Goal: Obtain resource: Obtain resource

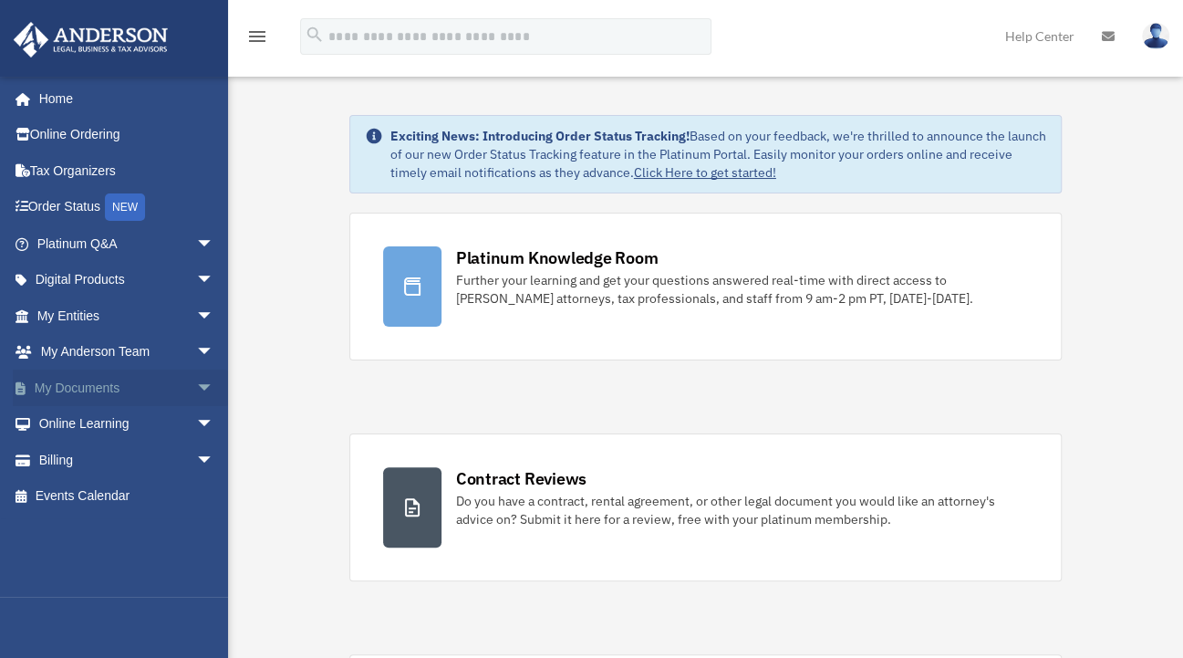
click at [196, 388] on span "arrow_drop_down" at bounding box center [214, 388] width 36 height 37
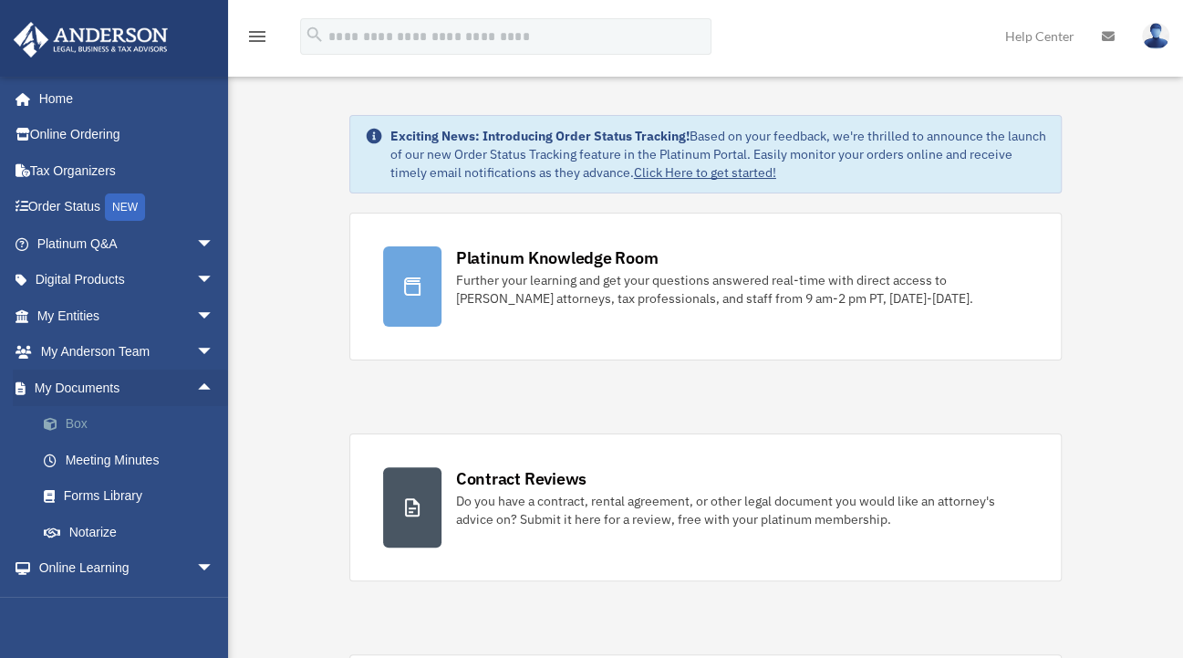
click at [77, 417] on link "Box" at bounding box center [134, 424] width 216 height 36
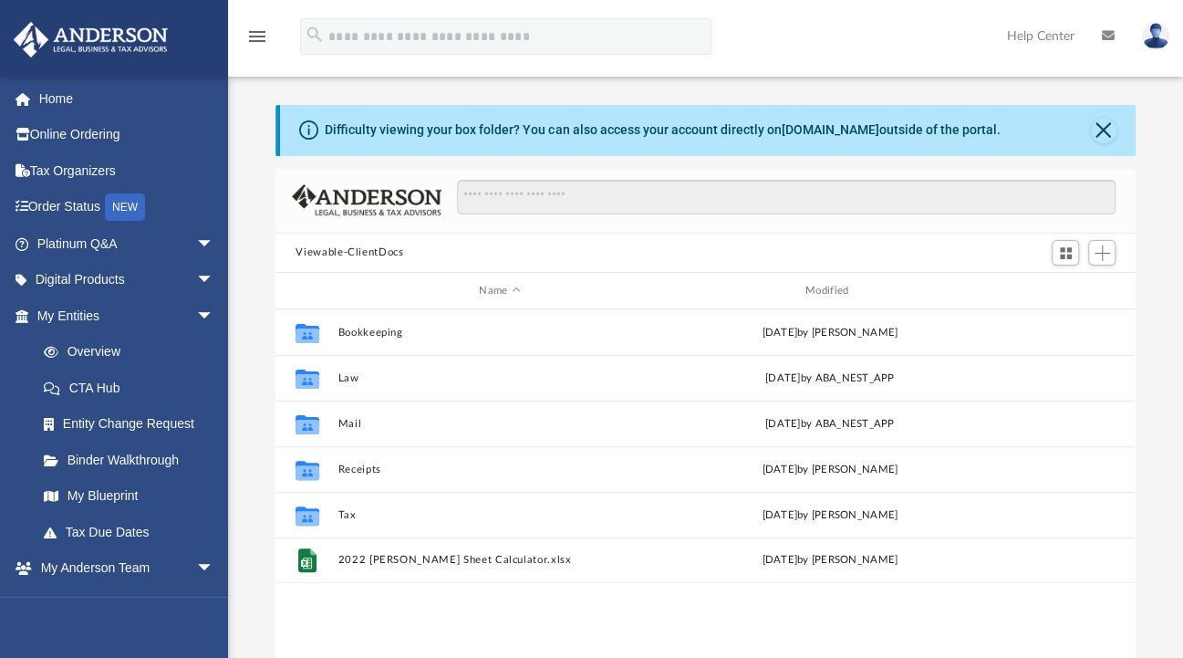
scroll to position [401, 845]
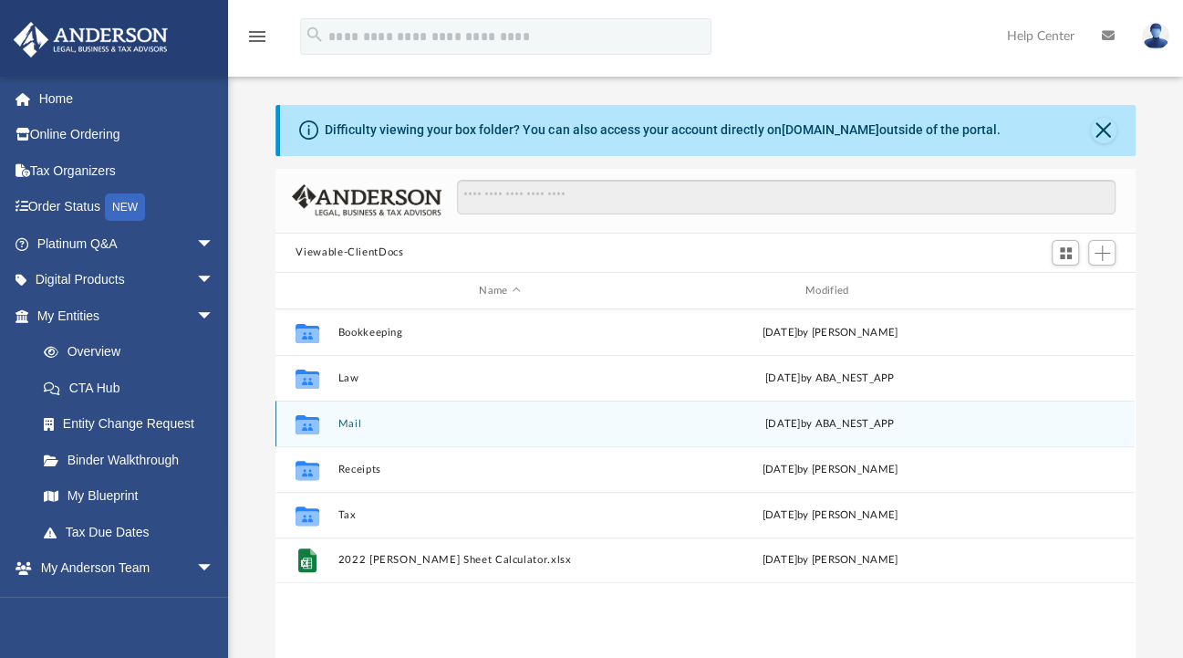
click at [350, 422] on button "Mail" at bounding box center [500, 424] width 323 height 12
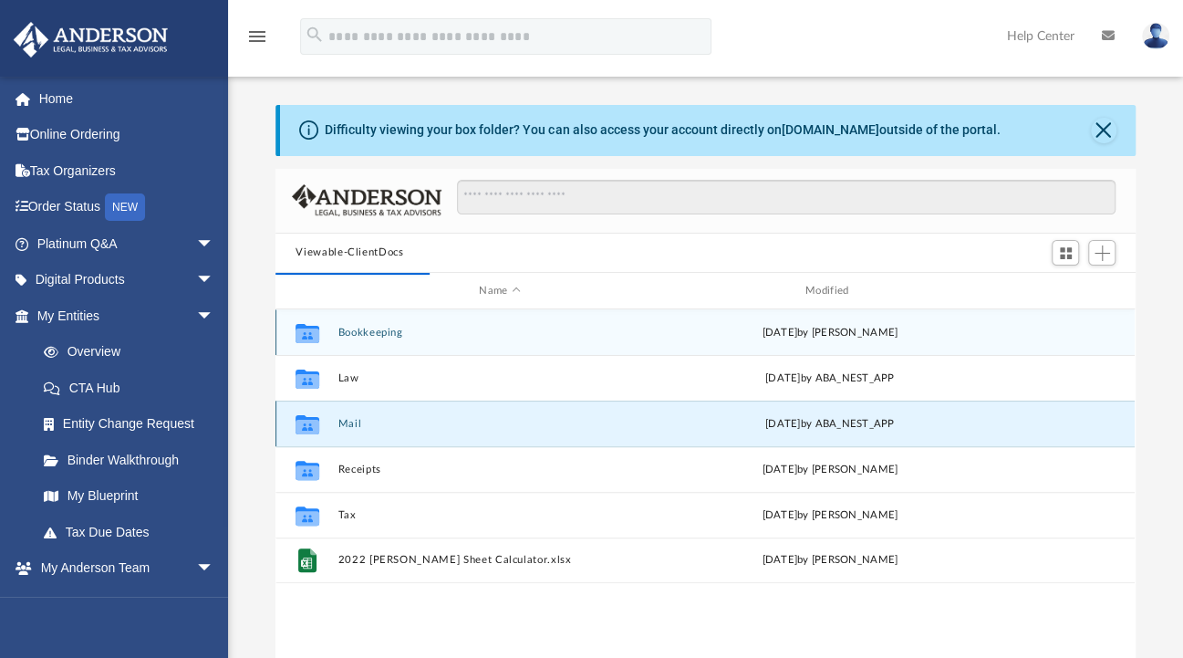
scroll to position [15, 15]
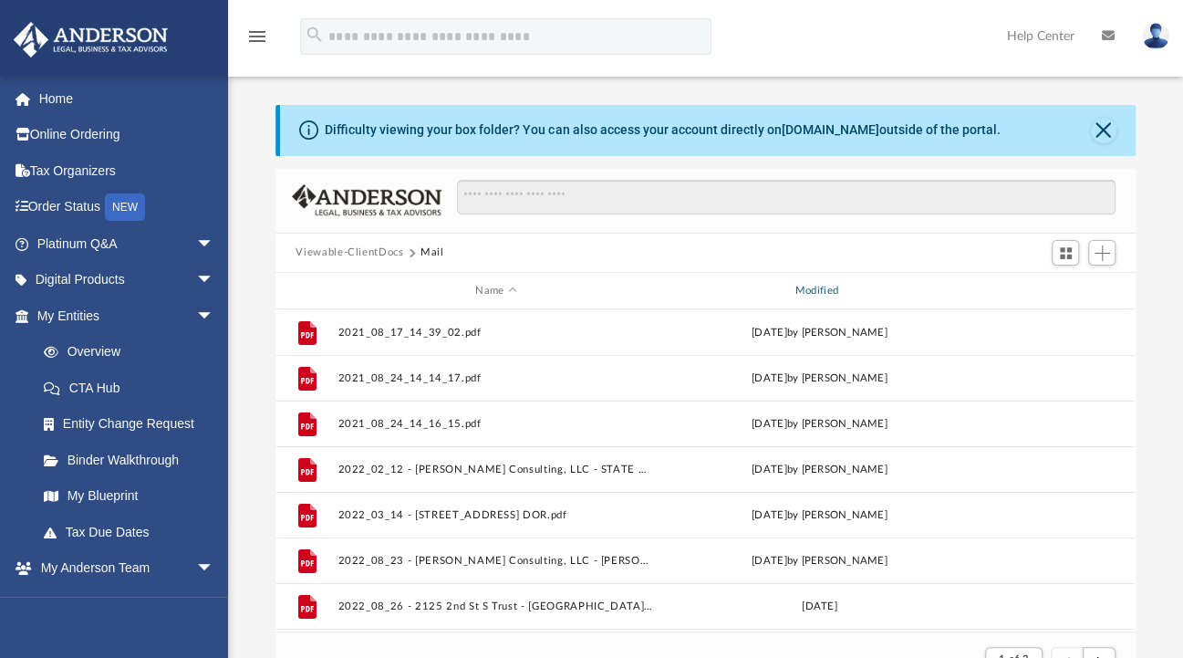
click at [825, 289] on div "Modified" at bounding box center [819, 291] width 317 height 16
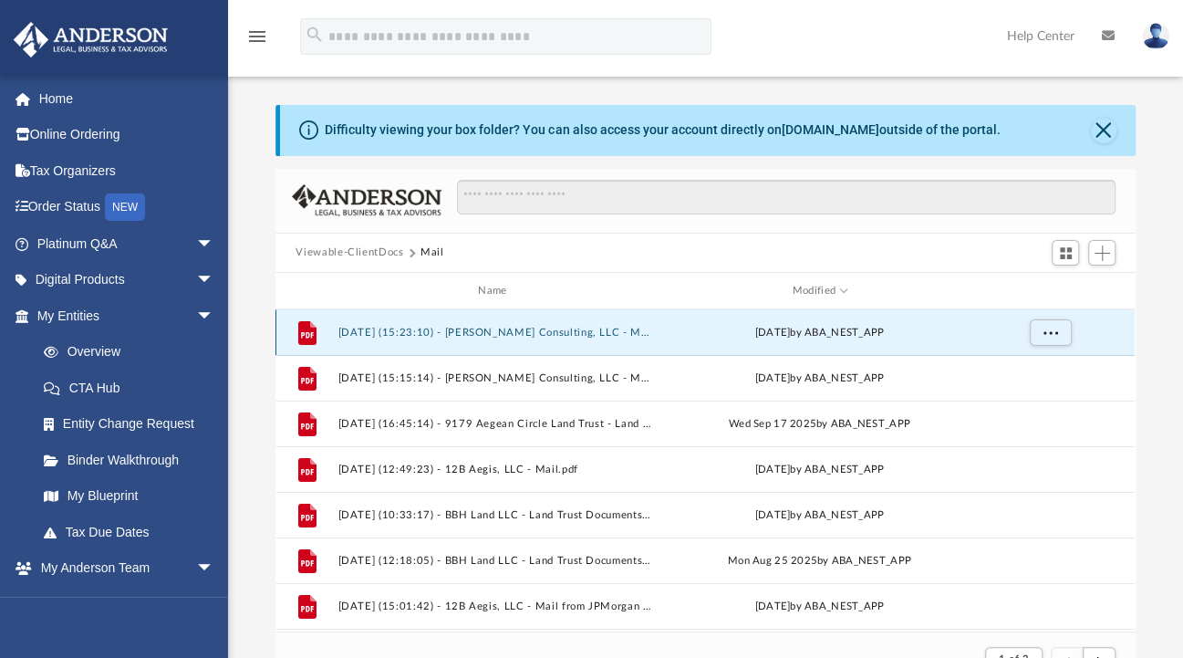
click at [599, 331] on button "[DATE] (15:23:10) - [PERSON_NAME] Consulting, LLC - Mail from Internal Revenue …" at bounding box center [497, 333] width 316 height 12
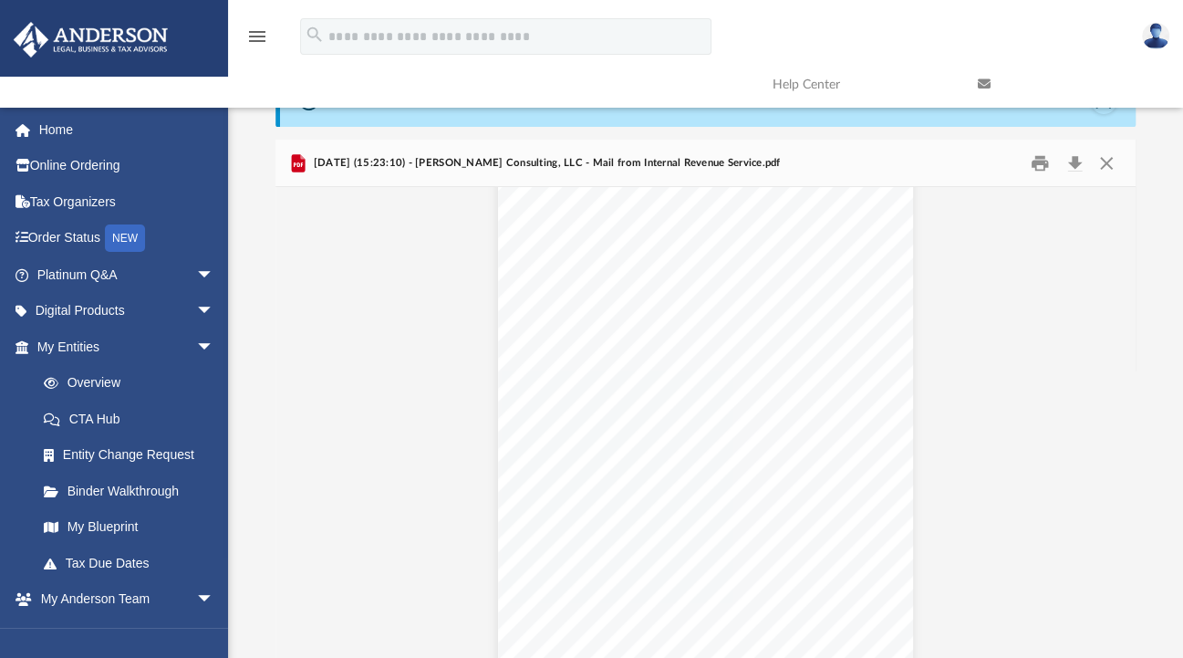
scroll to position [3376, 0]
